Goal: Information Seeking & Learning: Learn about a topic

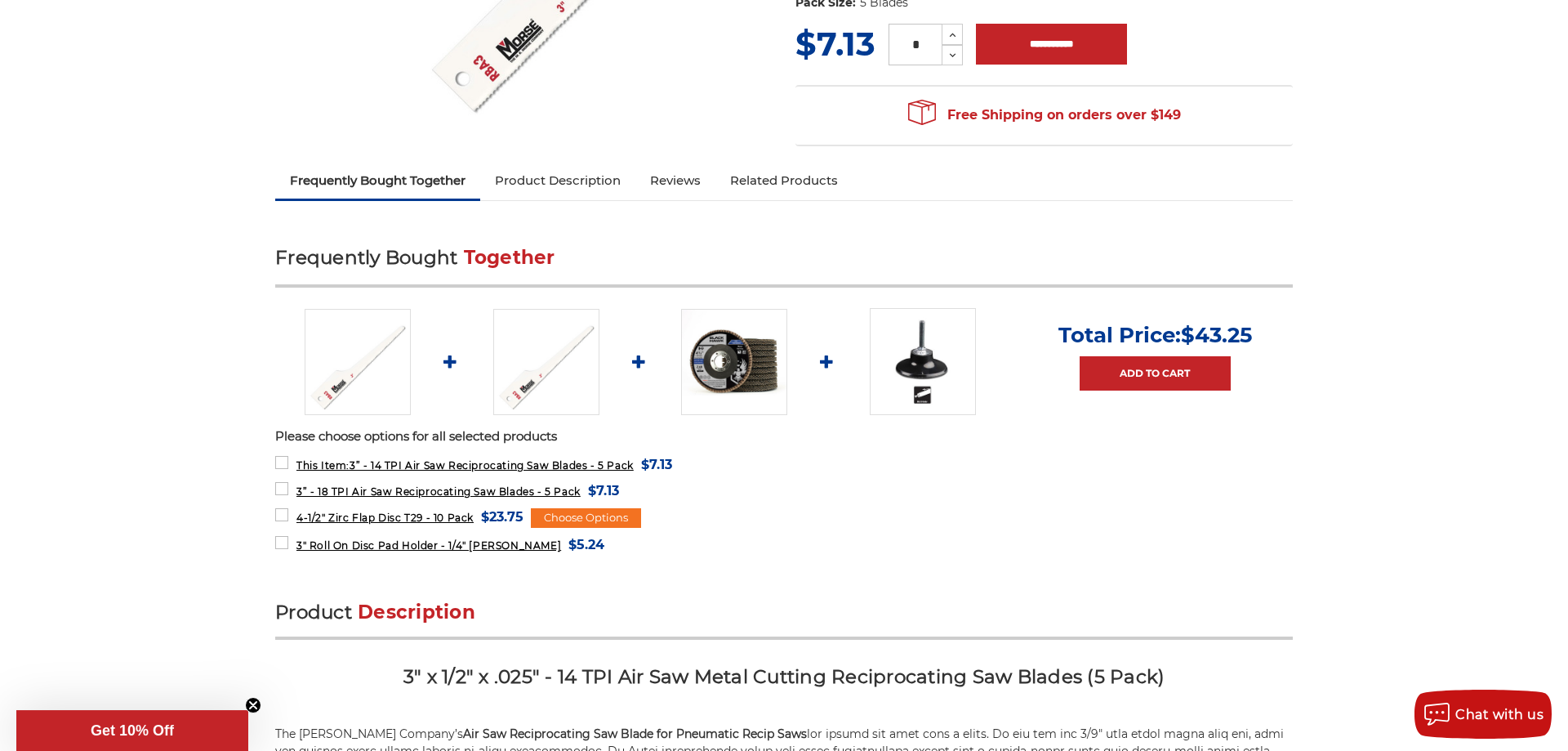
scroll to position [416, 0]
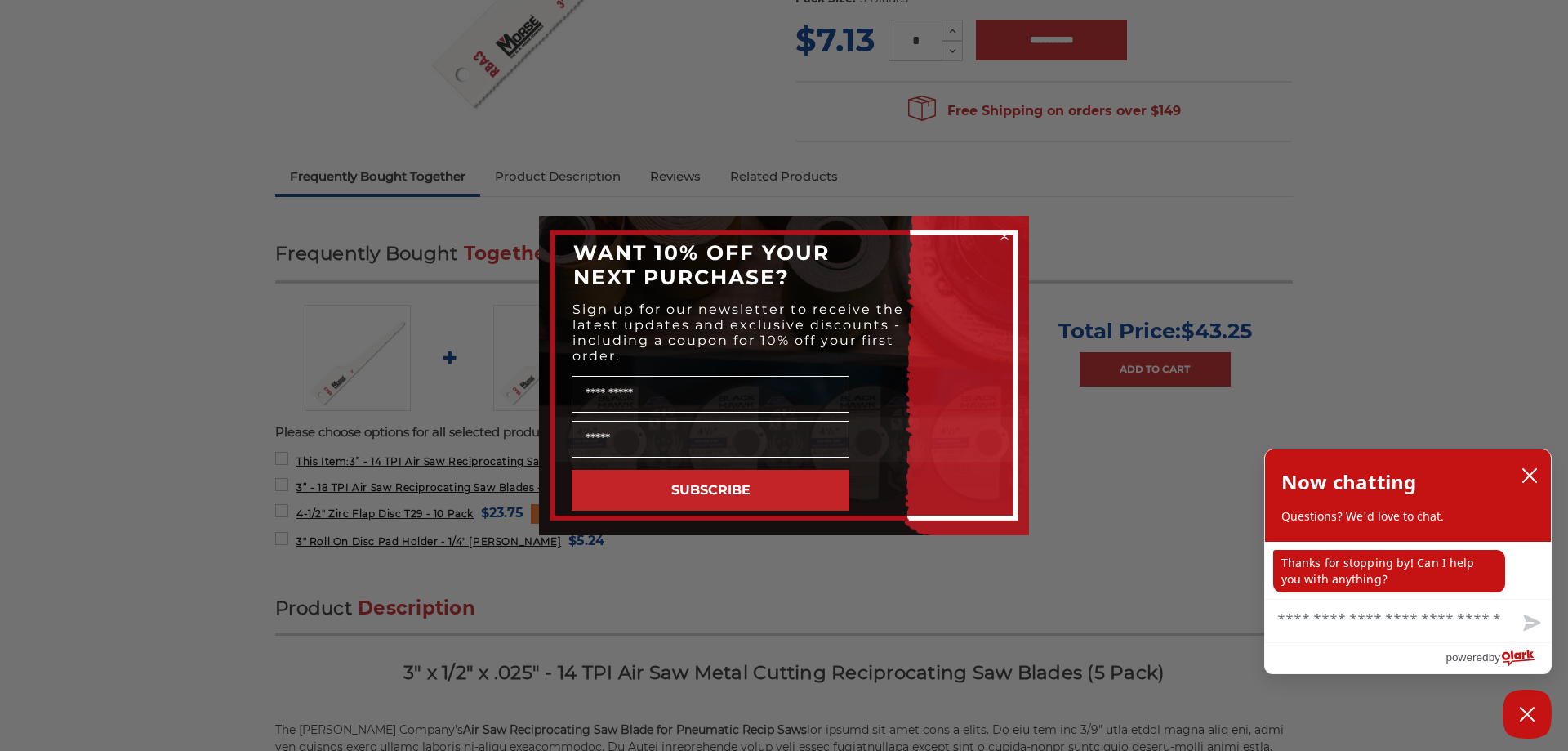
click at [1003, 231] on circle "Close dialog" at bounding box center [1006, 236] width 16 height 16
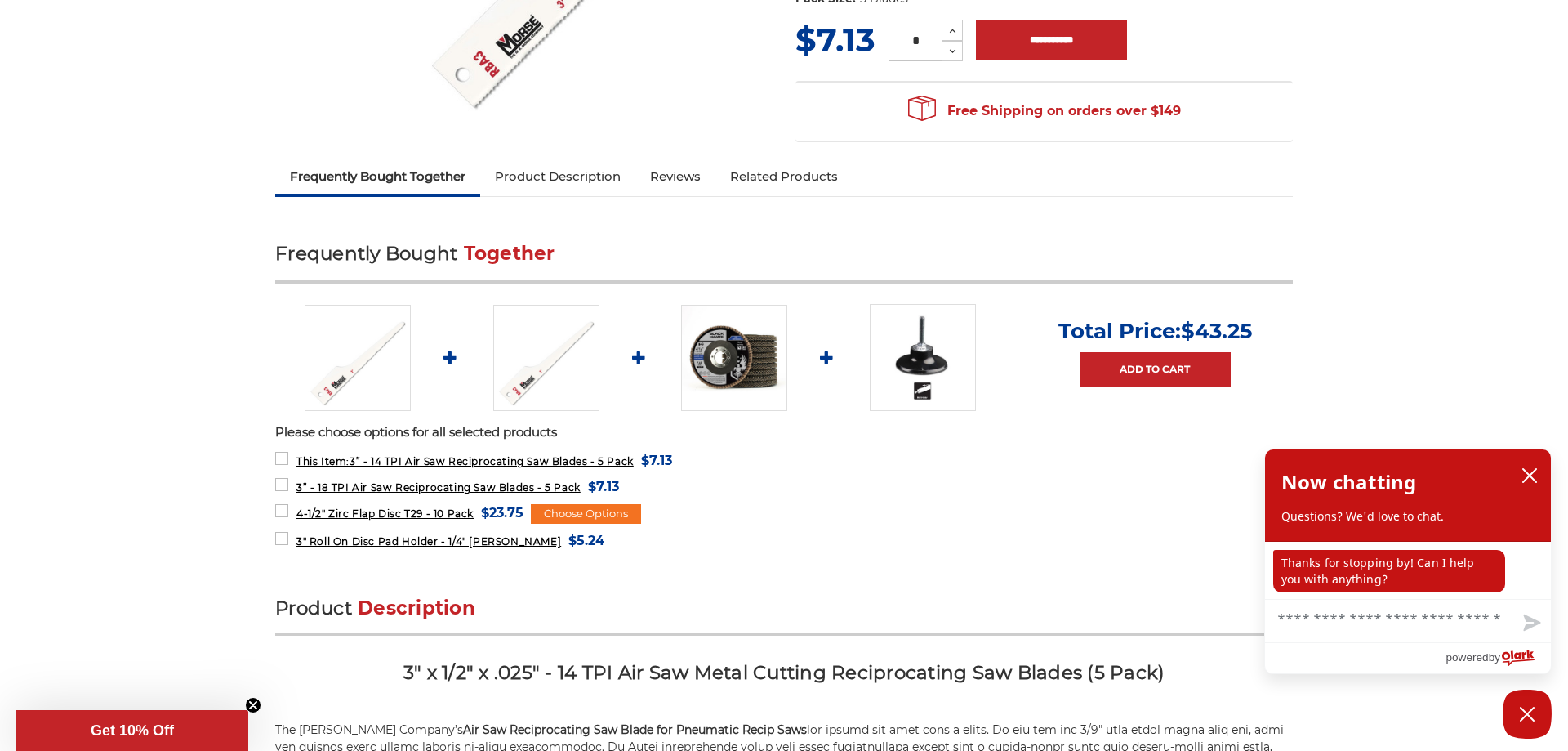
click at [654, 600] on h2 "Product Description" at bounding box center [784, 615] width 1018 height 40
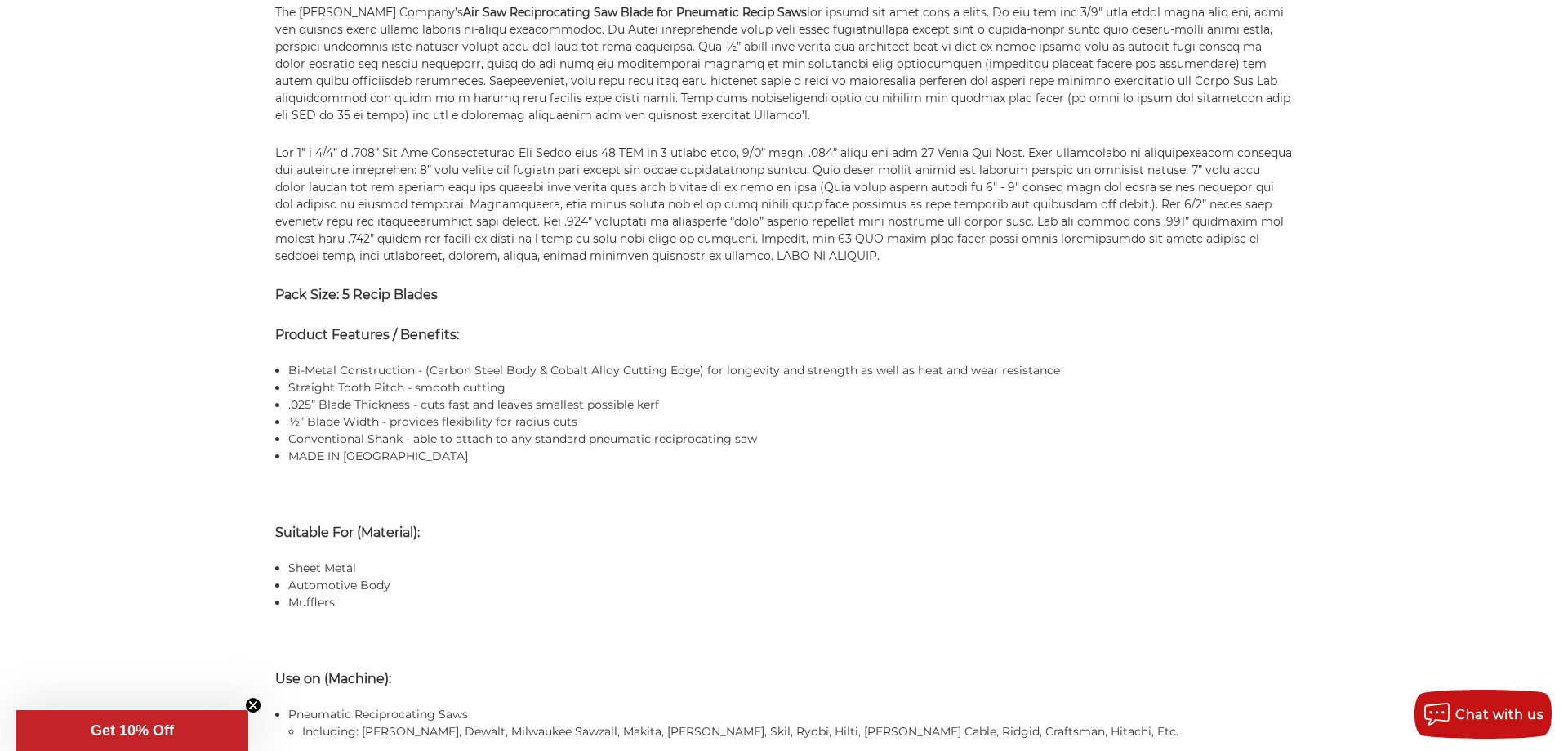
scroll to position [1166, 0]
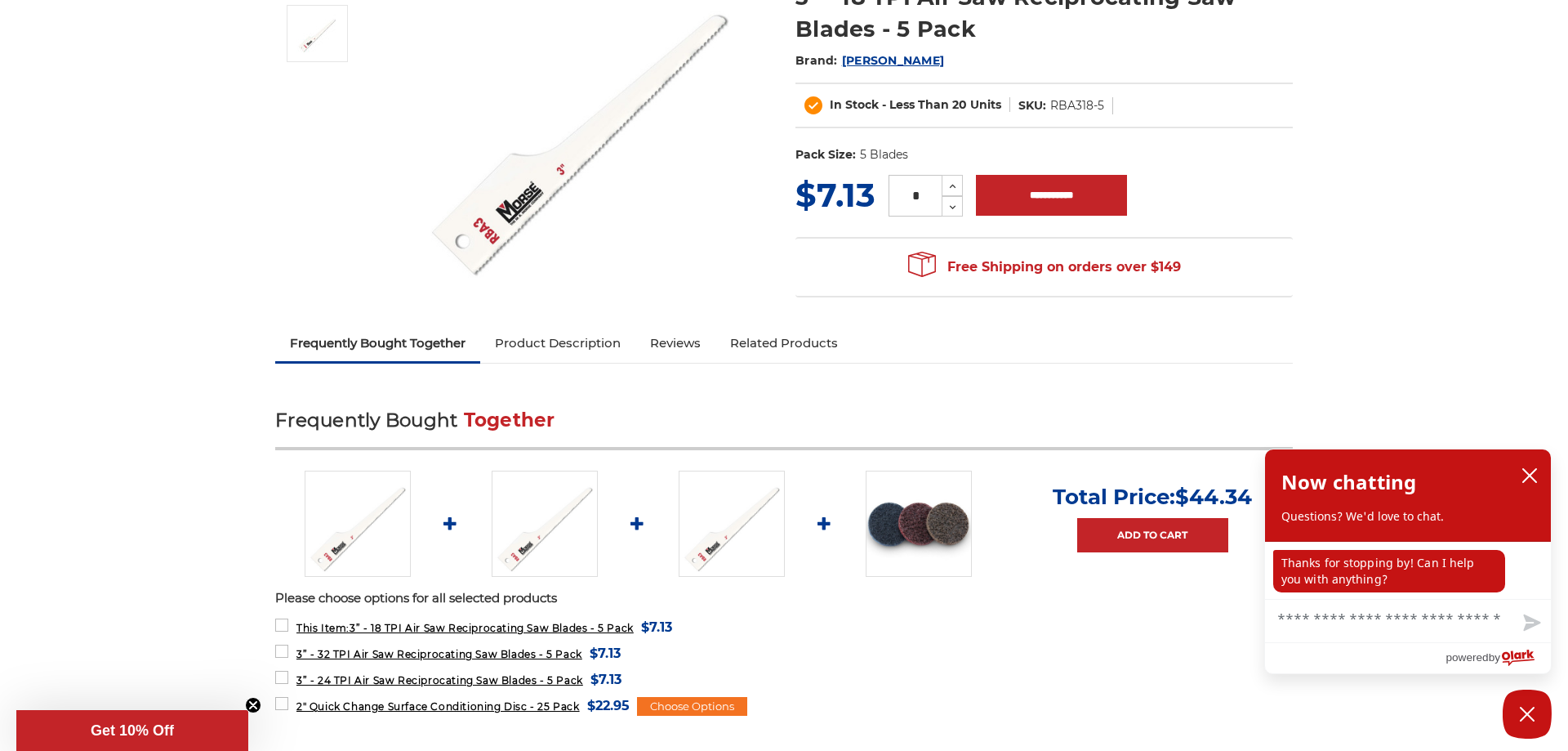
click at [592, 343] on link "Product Description" at bounding box center [557, 343] width 155 height 36
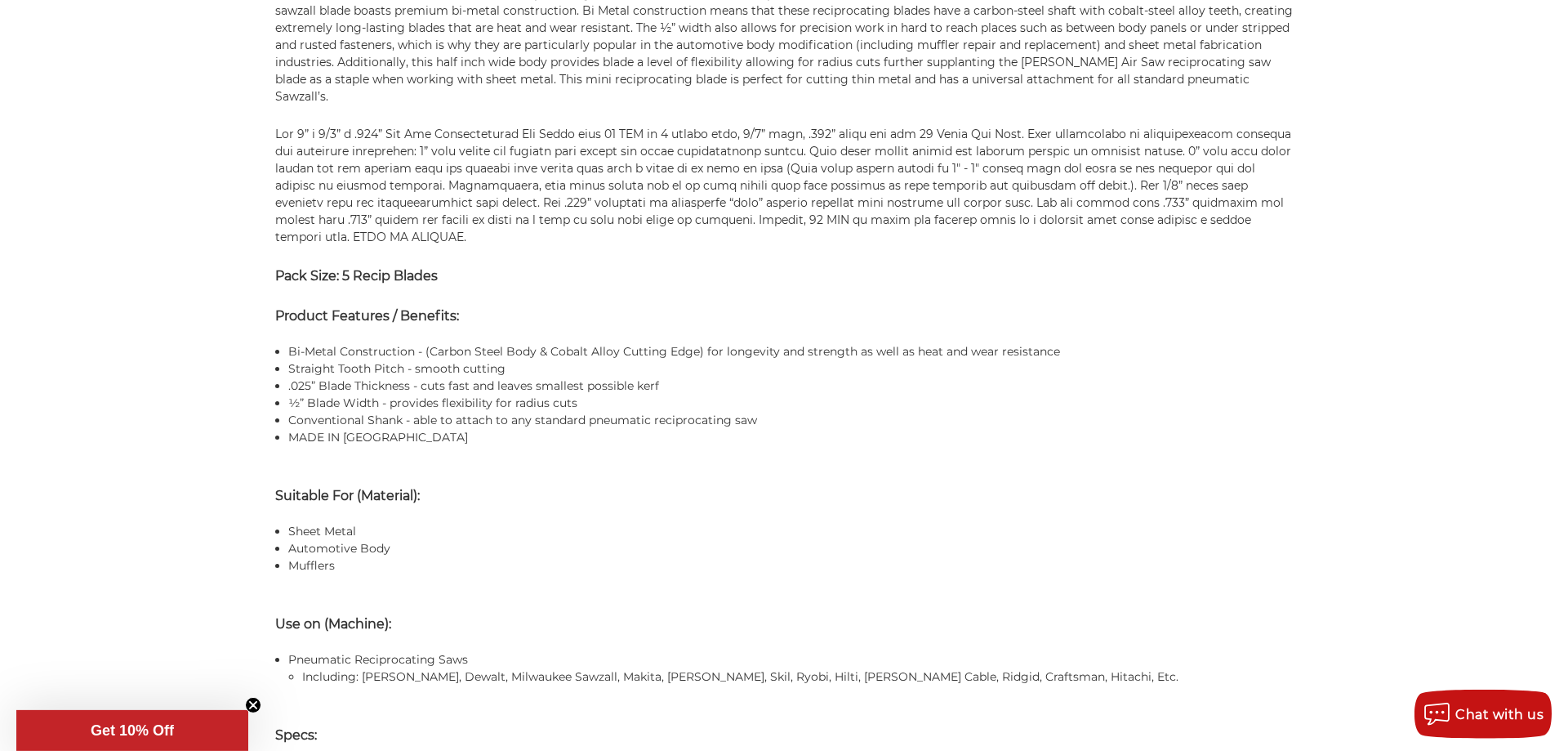
scroll to position [1242, 0]
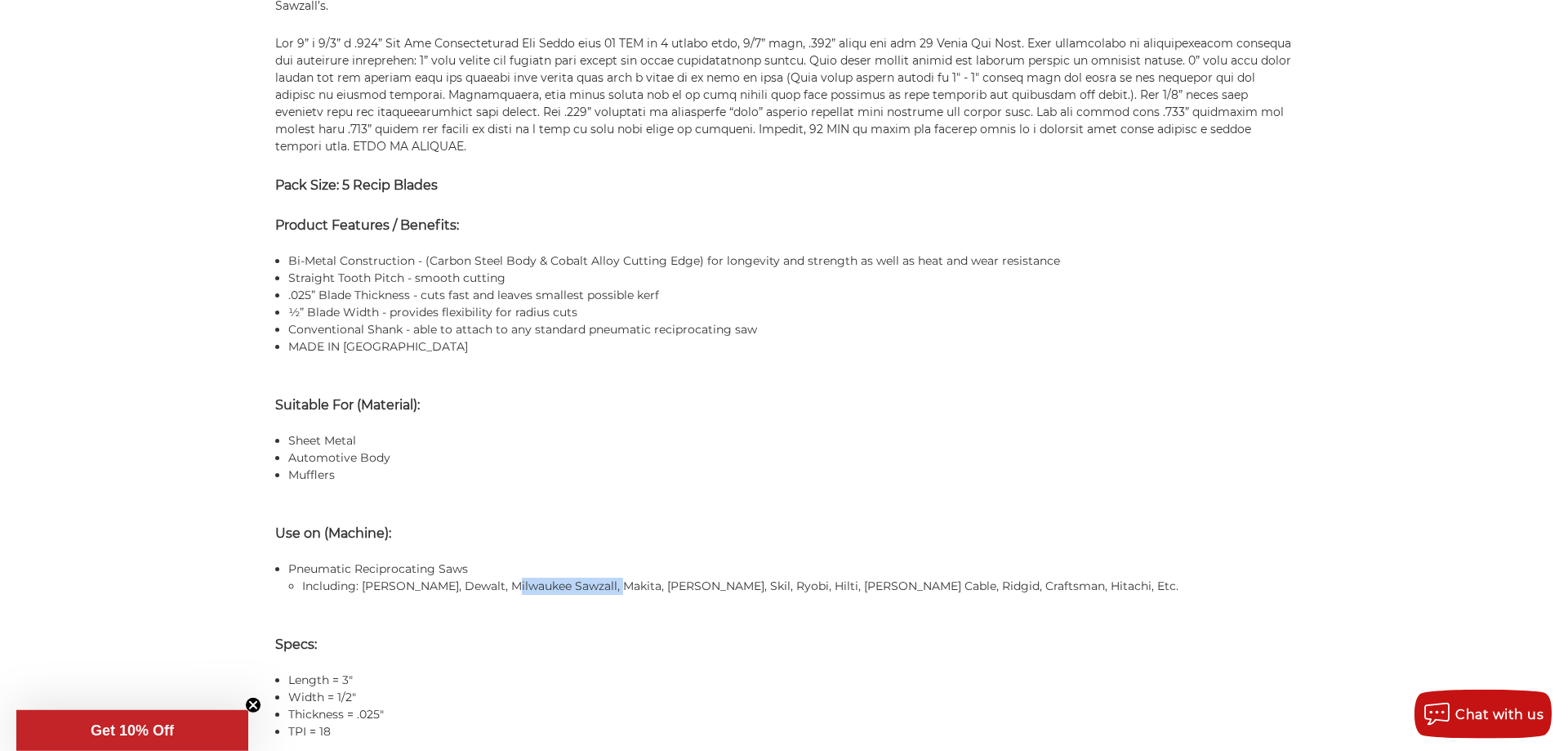
drag, startPoint x: 497, startPoint y: 567, endPoint x: 606, endPoint y: 569, distance: 109.0
click at [606, 577] on li "Including: [PERSON_NAME], Dewalt, Milwaukee Sawzall, Makita, [PERSON_NAME], Ski…" at bounding box center [797, 586] width 991 height 17
copy li "Milwaukee Sawzall,"
